Goal: Navigation & Orientation: Find specific page/section

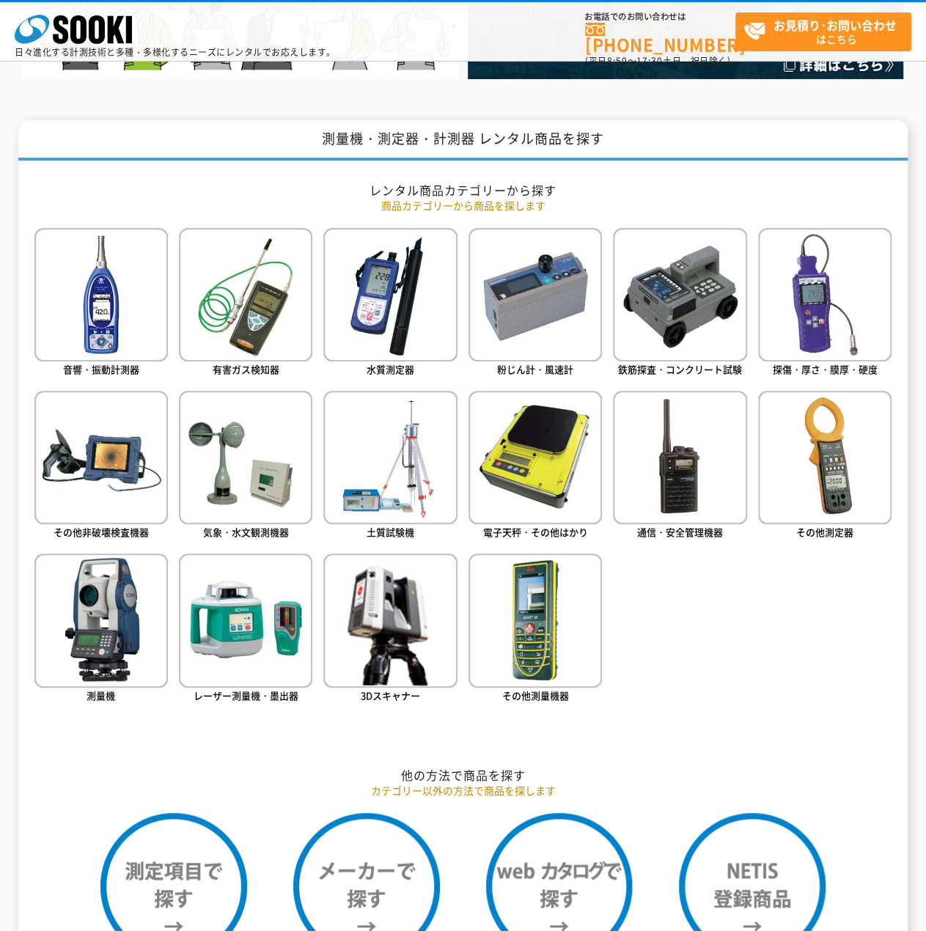
scroll to position [642, 0]
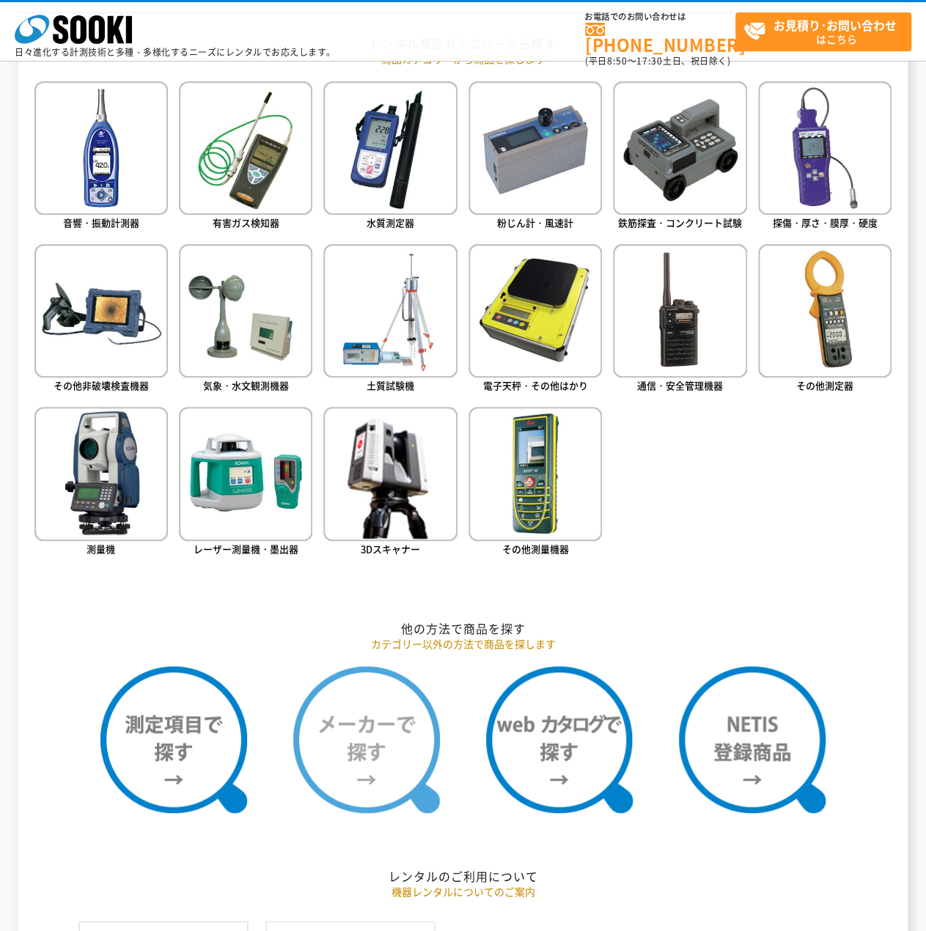
click at [356, 732] on img at bounding box center [366, 740] width 147 height 147
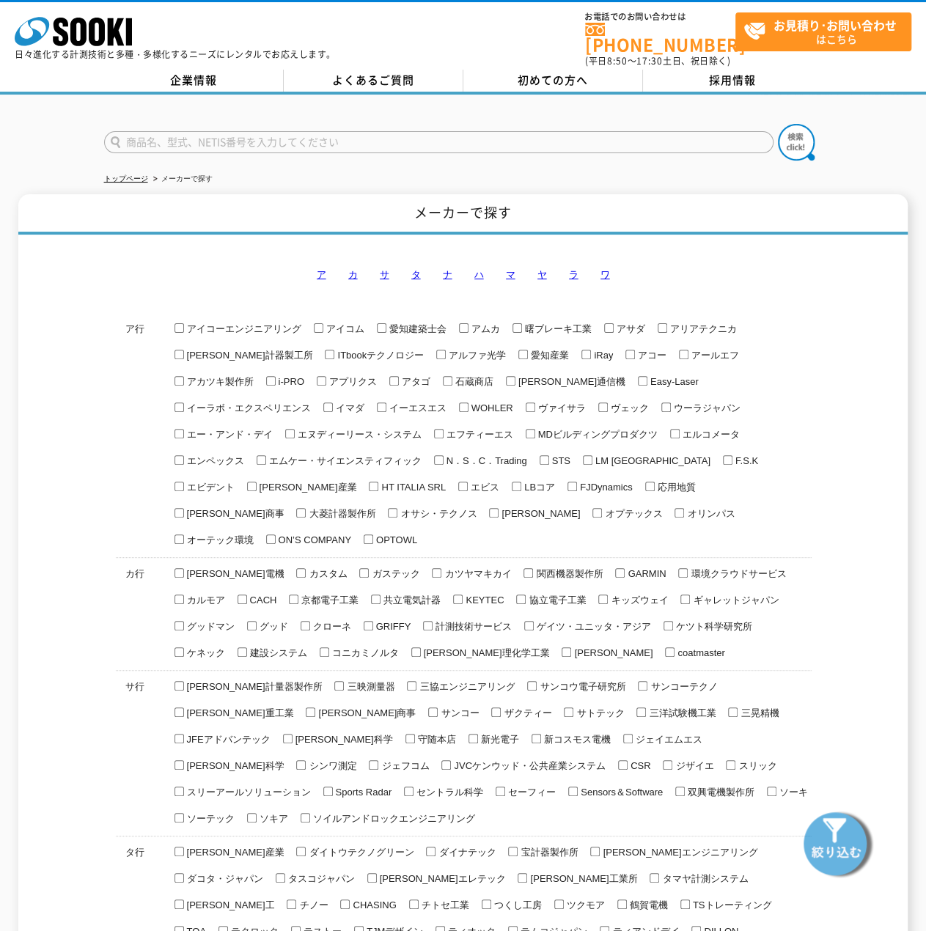
click at [480, 270] on link "ハ" at bounding box center [480, 274] width 10 height 11
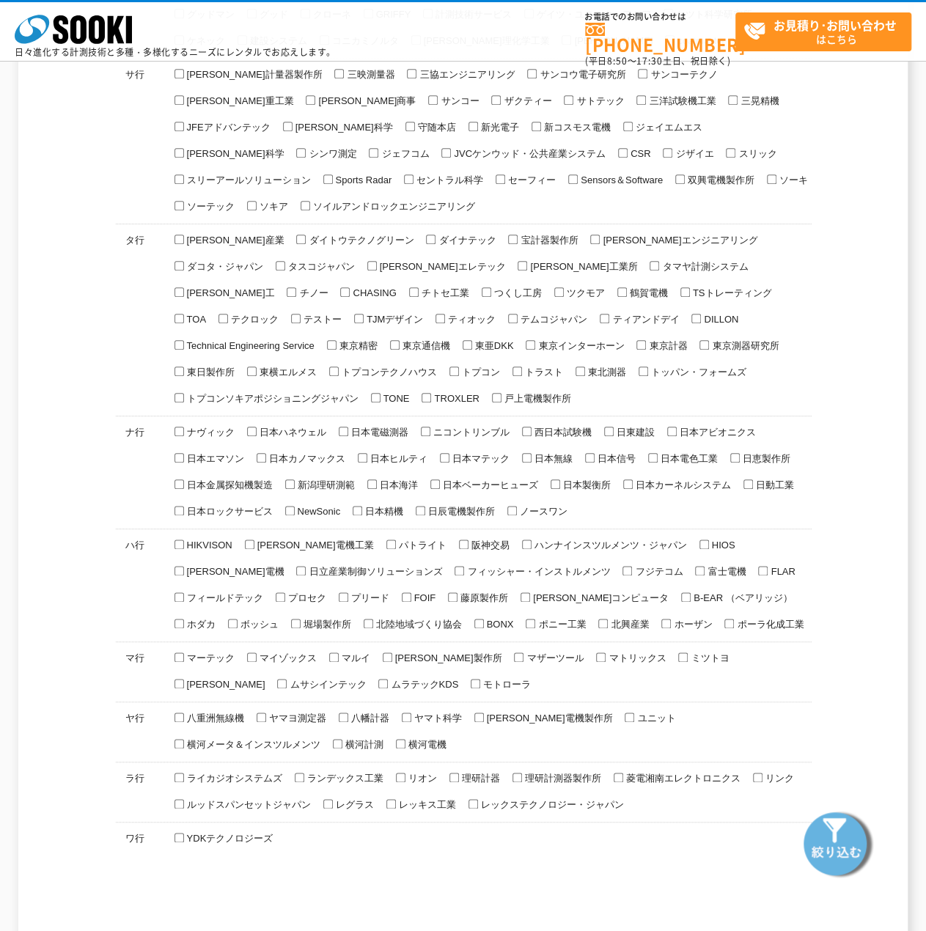
scroll to position [716, 0]
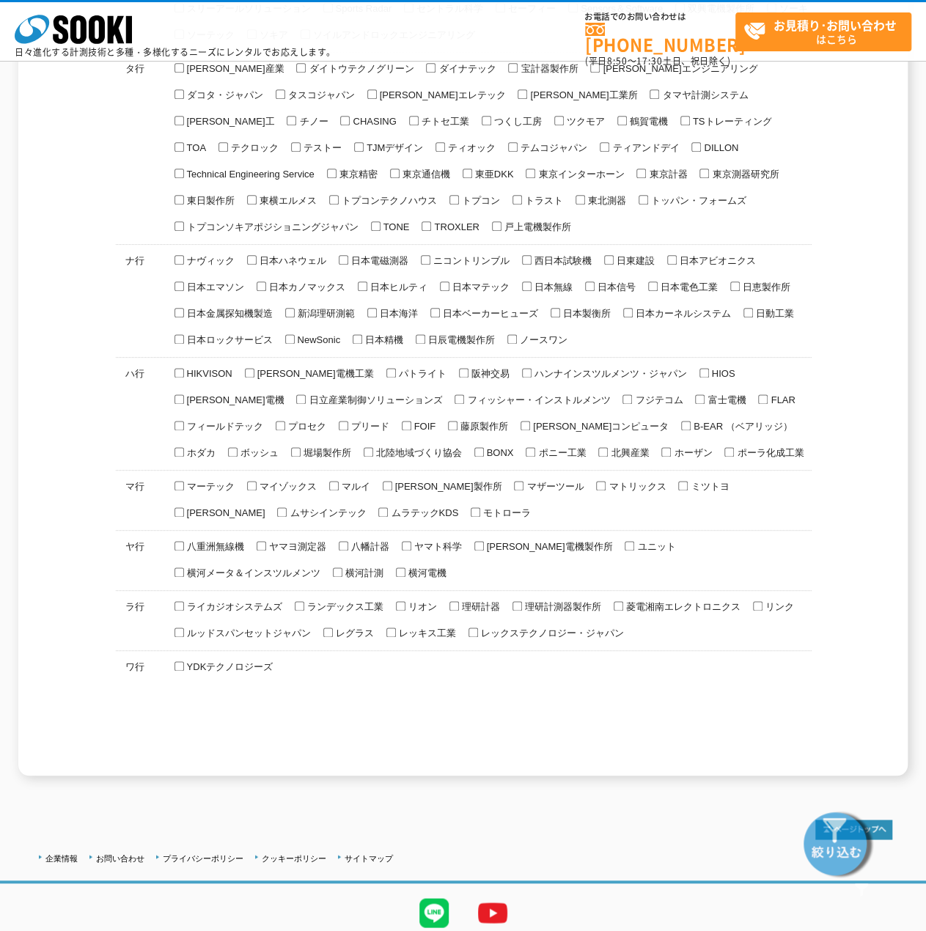
click at [263, 421] on span "フィールドテック" at bounding box center [223, 426] width 79 height 11
click at [184, 421] on input "フィールドテック" at bounding box center [180, 426] width 10 height 10
checkbox input "true"
click at [855, 843] on img at bounding box center [838, 843] width 73 height 73
